Goal: Transaction & Acquisition: Purchase product/service

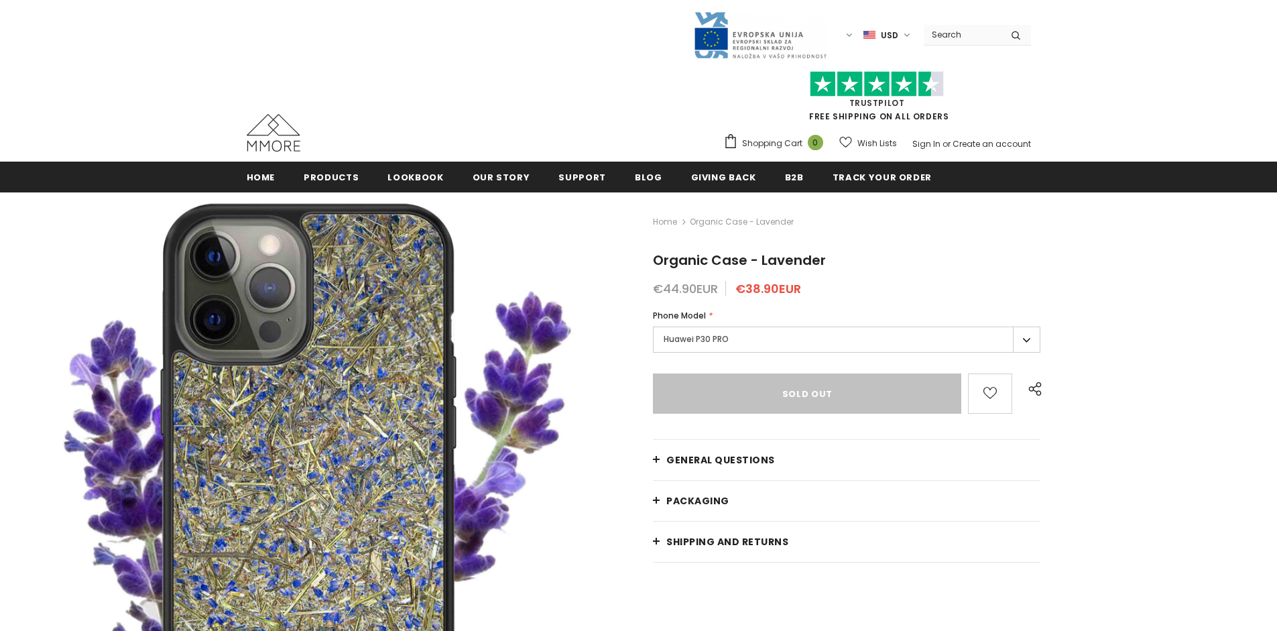
type input "Add to cart"
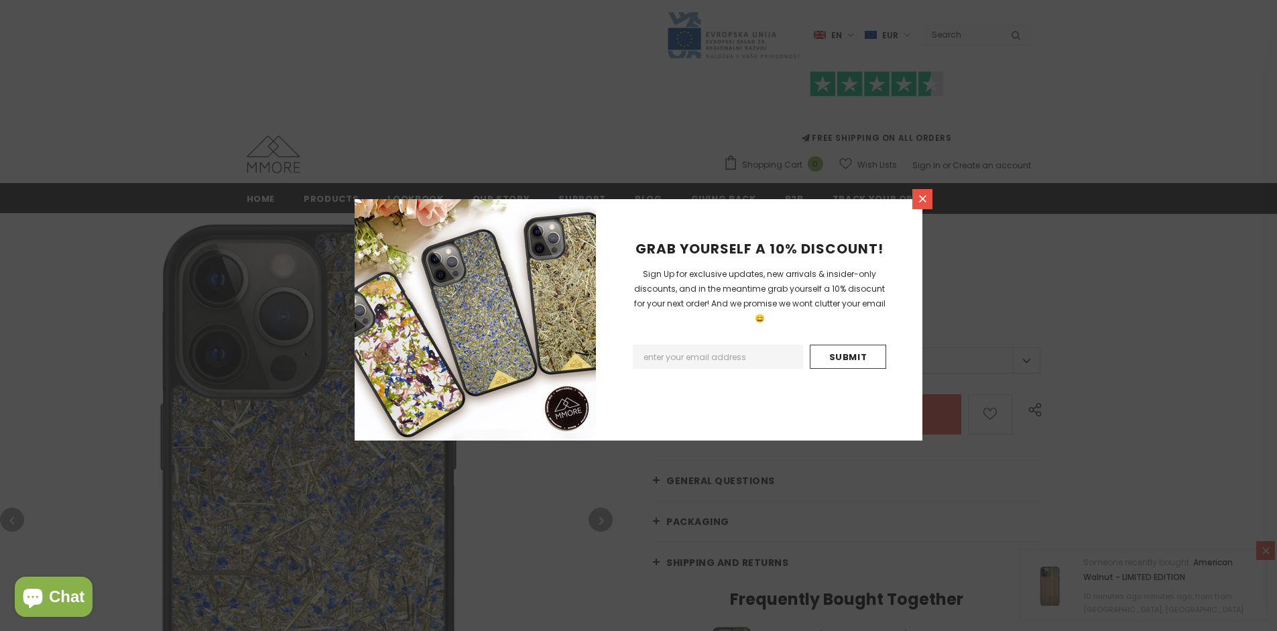
click at [922, 198] on icon at bounding box center [922, 198] width 7 height 7
